Goal: Task Accomplishment & Management: Use online tool/utility

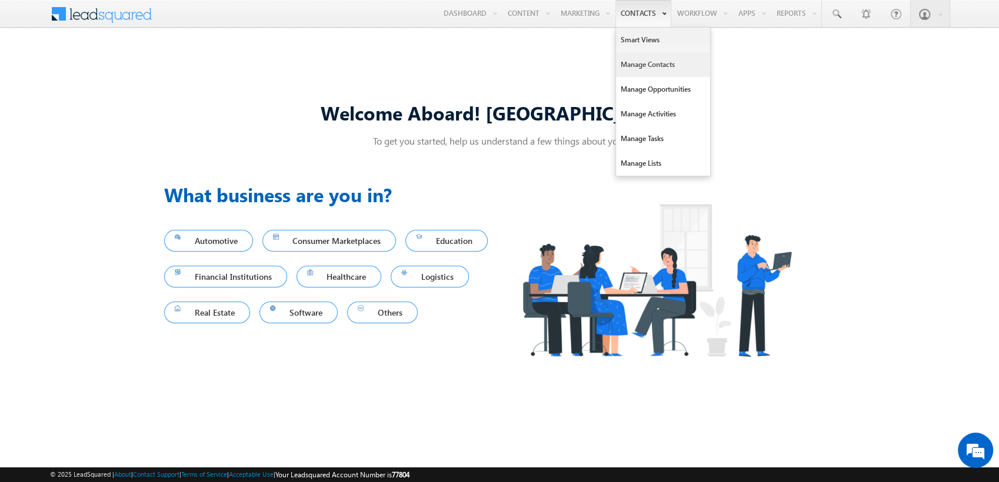
click at [640, 64] on link "Manage Contacts" at bounding box center [663, 64] width 94 height 25
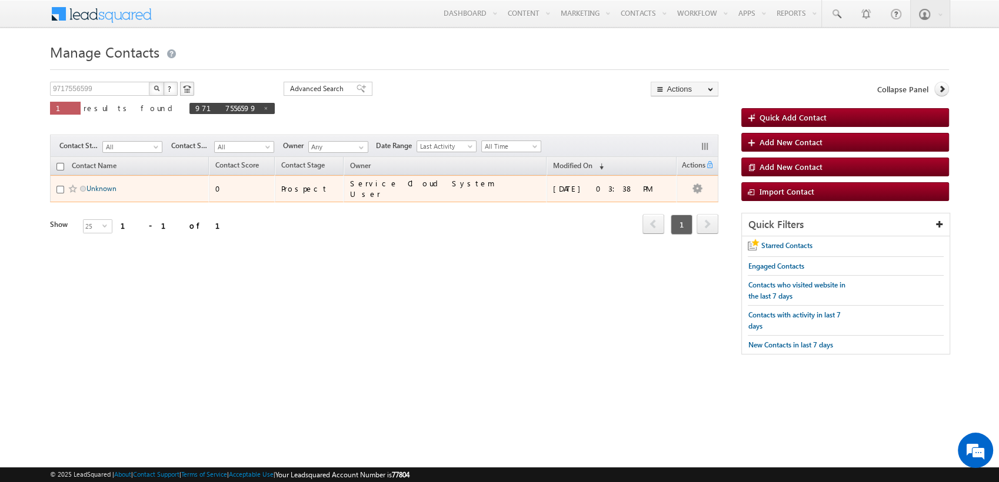
click at [98, 187] on link "Unknown" at bounding box center [101, 188] width 30 height 9
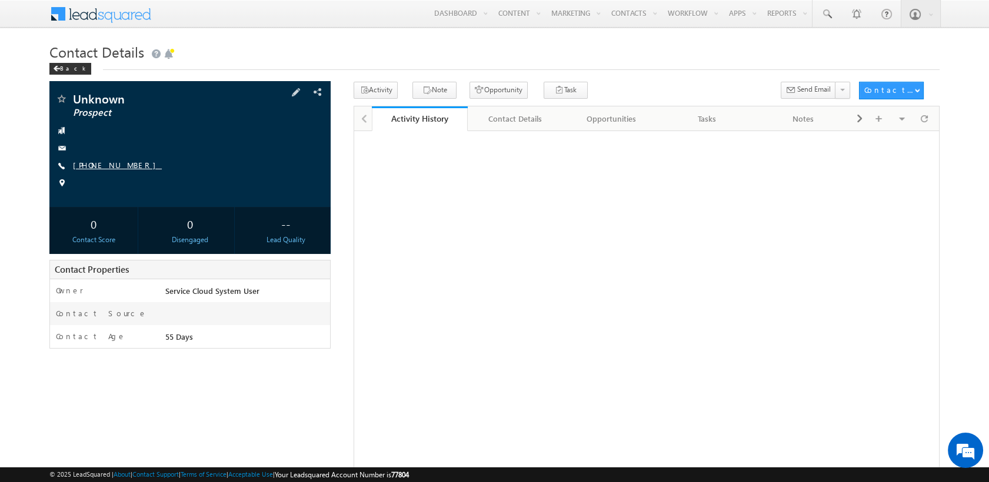
click at [108, 166] on link "[PHONE_NUMBER]" at bounding box center [117, 165] width 89 height 10
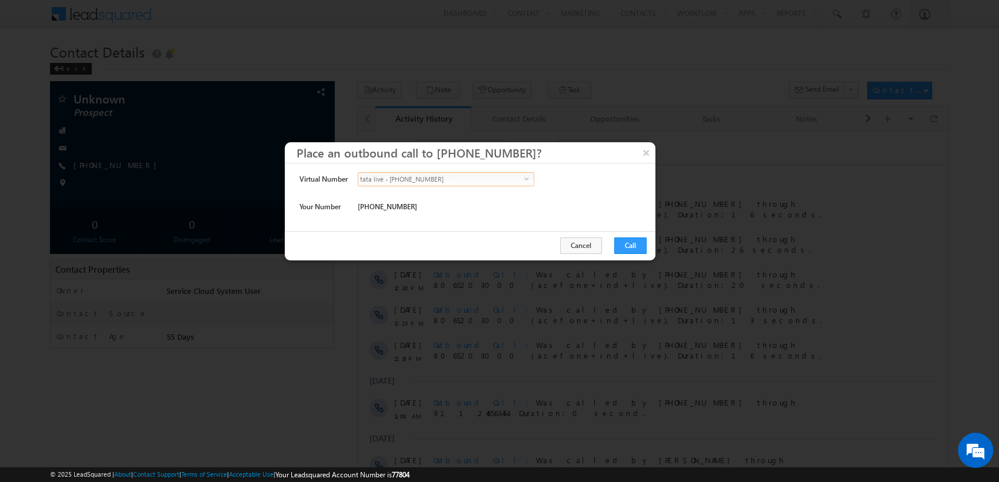
click at [458, 182] on span "tata live - [PHONE_NUMBER]" at bounding box center [441, 179] width 166 height 13
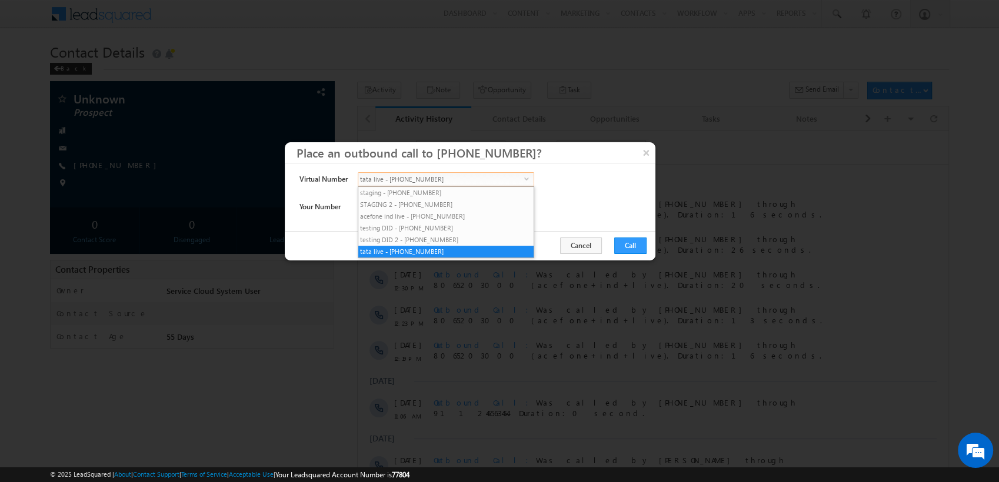
click at [458, 182] on span "tata live - [PHONE_NUMBER]" at bounding box center [441, 179] width 166 height 13
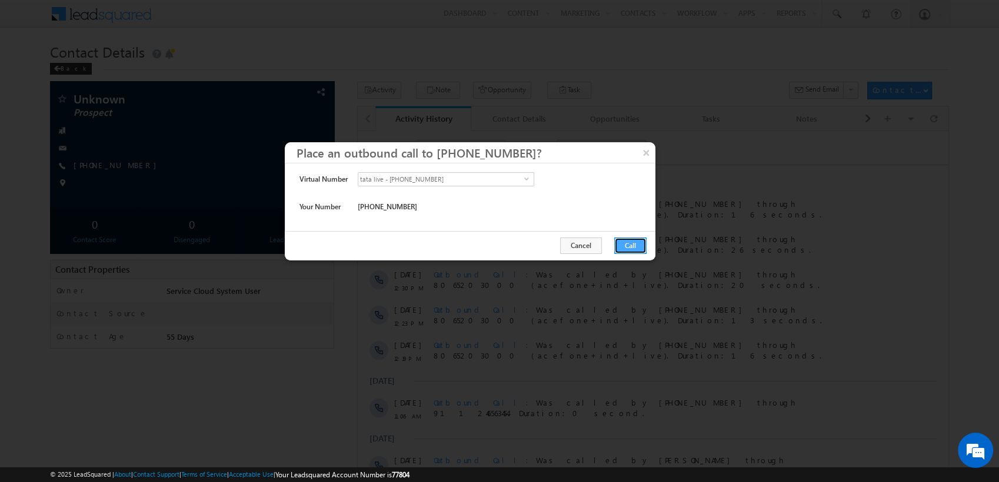
click at [640, 242] on button "Call" at bounding box center [630, 246] width 32 height 16
